Goal: Navigation & Orientation: Find specific page/section

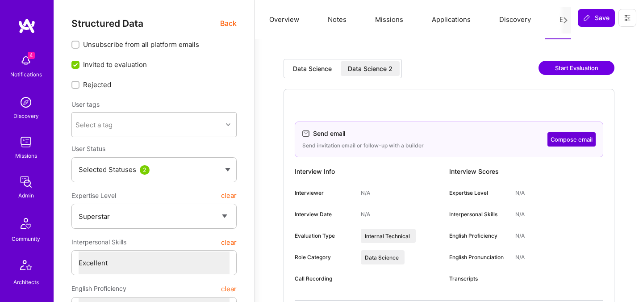
select select "7"
select select "US"
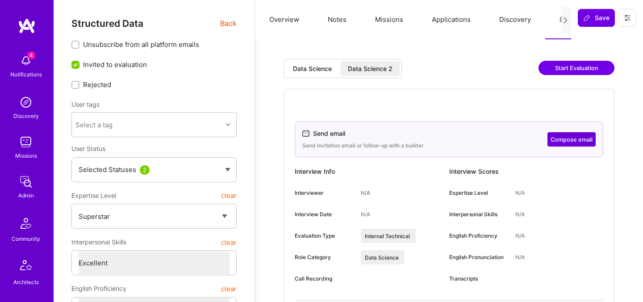
select select "Right Now"
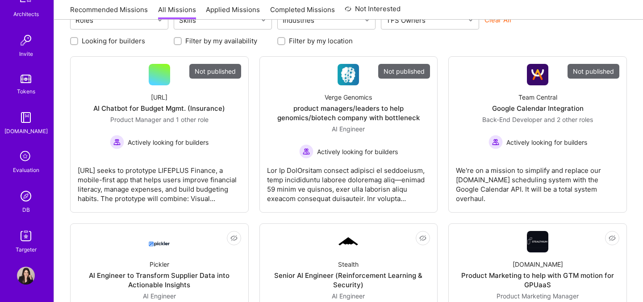
scroll to position [117, 0]
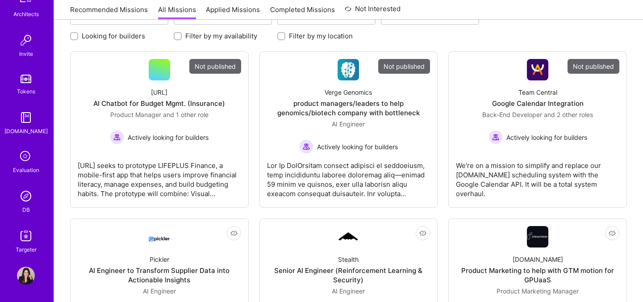
click at [26, 159] on icon at bounding box center [25, 156] width 17 height 17
